Goal: Transaction & Acquisition: Purchase product/service

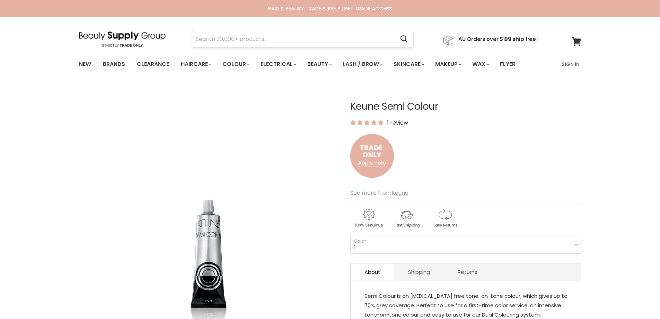
click at [202, 37] on input "Search" at bounding box center [293, 39] width 203 height 16
type input "keun"
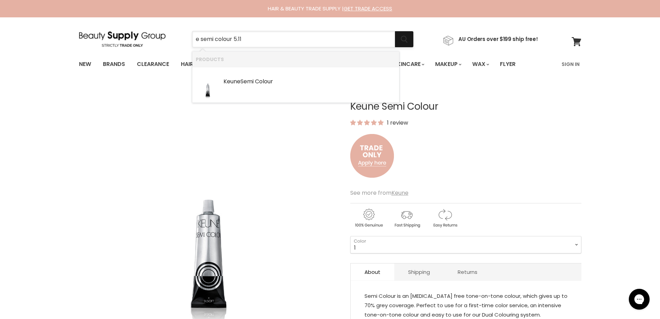
type input "e semi colour 5.11"
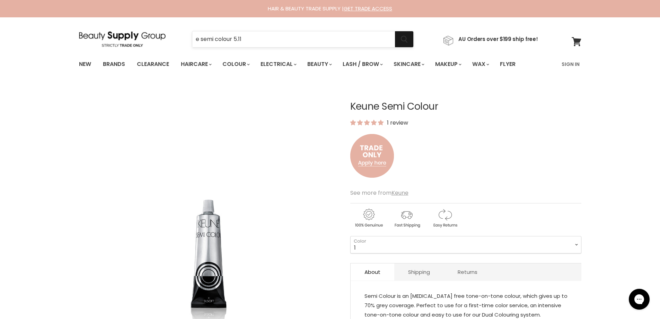
click at [408, 38] on icon "Search" at bounding box center [404, 39] width 7 height 7
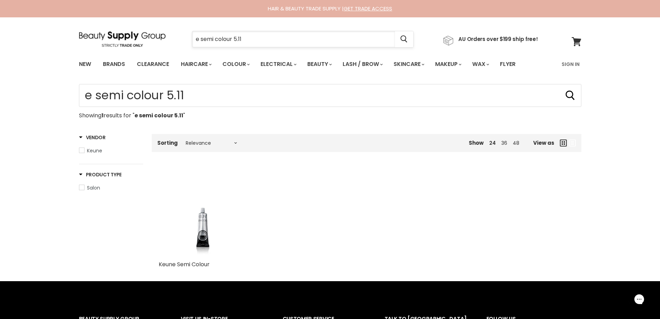
click at [199, 38] on input "e semi colour 5.11" at bounding box center [293, 39] width 203 height 16
type input "keune semi colour 5.11"
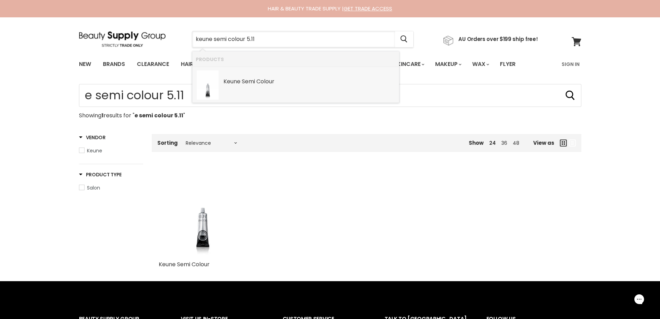
click at [260, 85] on b "Colour" at bounding box center [266, 81] width 18 height 8
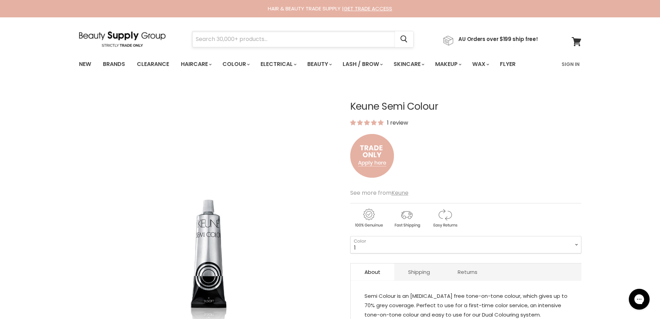
click at [201, 40] on input "Search" at bounding box center [293, 39] width 203 height 16
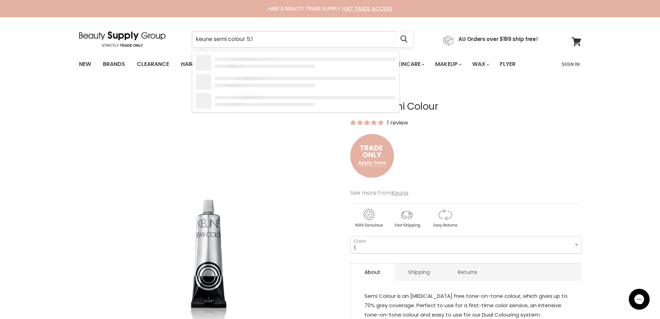
type input "keune semi colour 5.11"
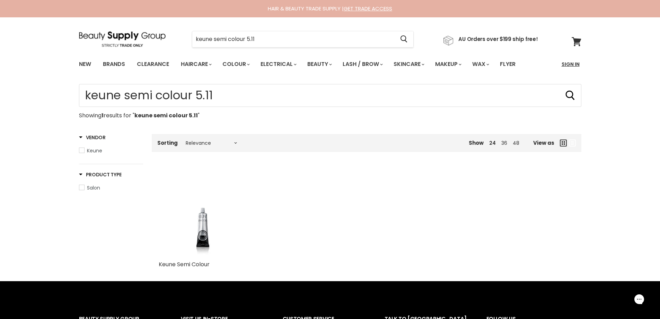
click at [568, 63] on link "Sign In" at bounding box center [571, 64] width 26 height 15
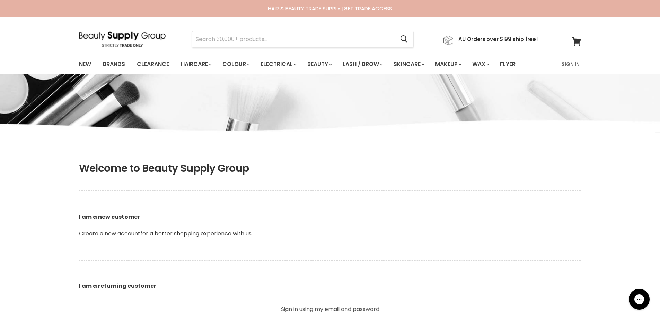
click at [107, 233] on link "Create a new account" at bounding box center [109, 233] width 61 height 8
